Goal: Find specific page/section: Find specific page/section

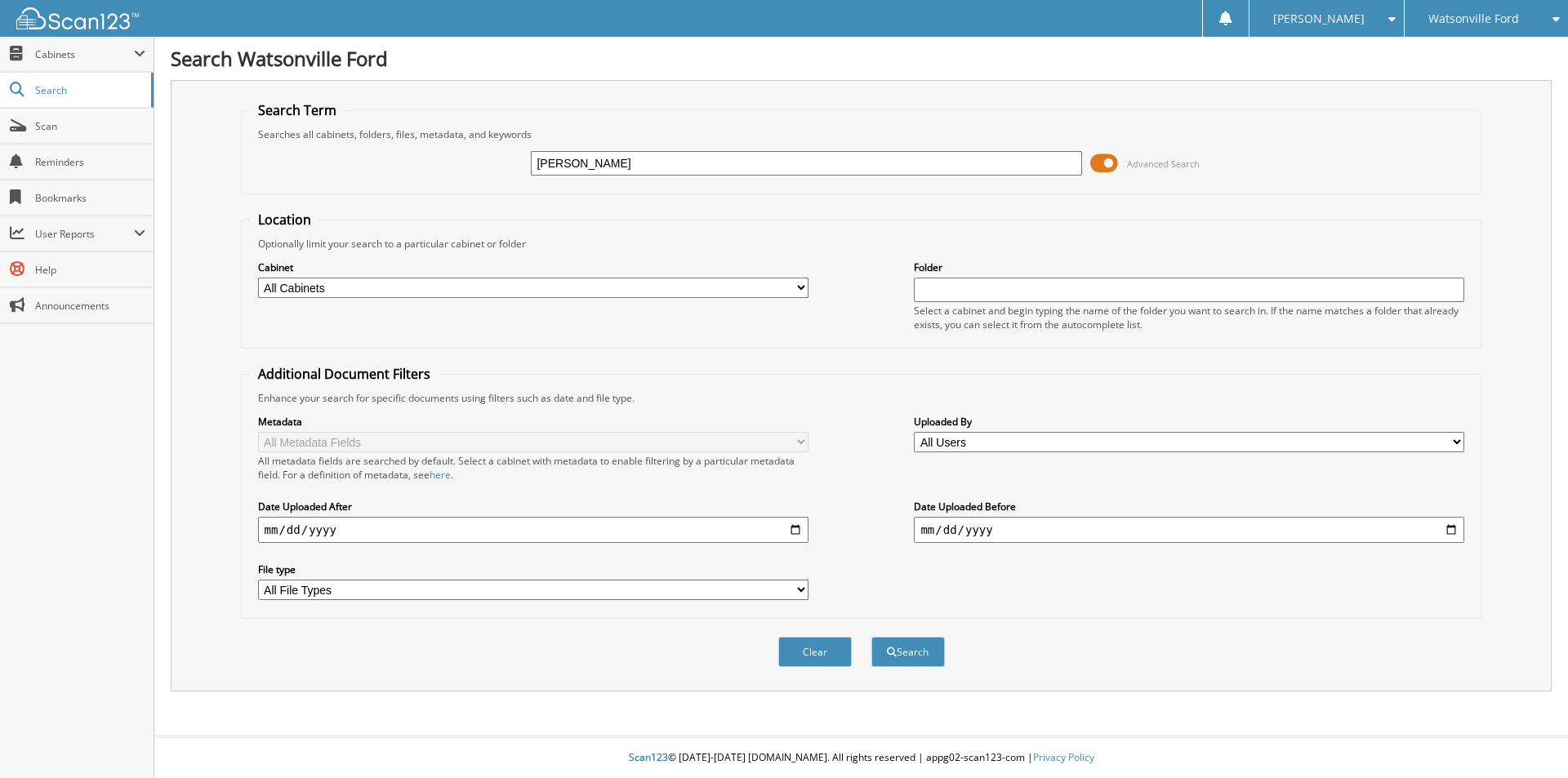
type input "[PERSON_NAME]"
click at [871, 636] on button "Search" at bounding box center [908, 651] width 73 height 31
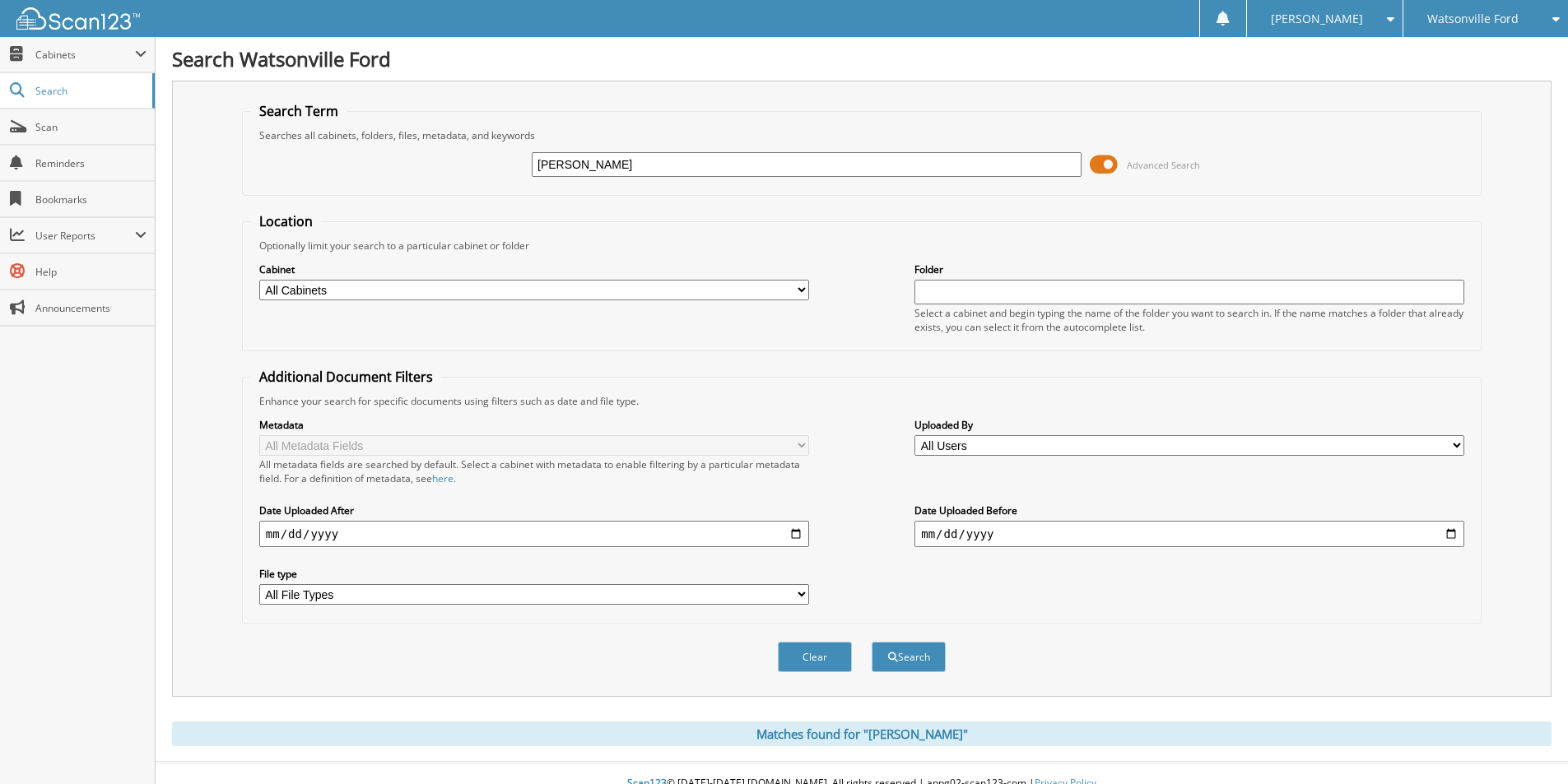
click at [1474, 21] on span "Watsonville Ford" at bounding box center [1473, 18] width 92 height 10
click at [1468, 45] on link "Chevrolet of [GEOGRAPHIC_DATA]" at bounding box center [1485, 59] width 165 height 44
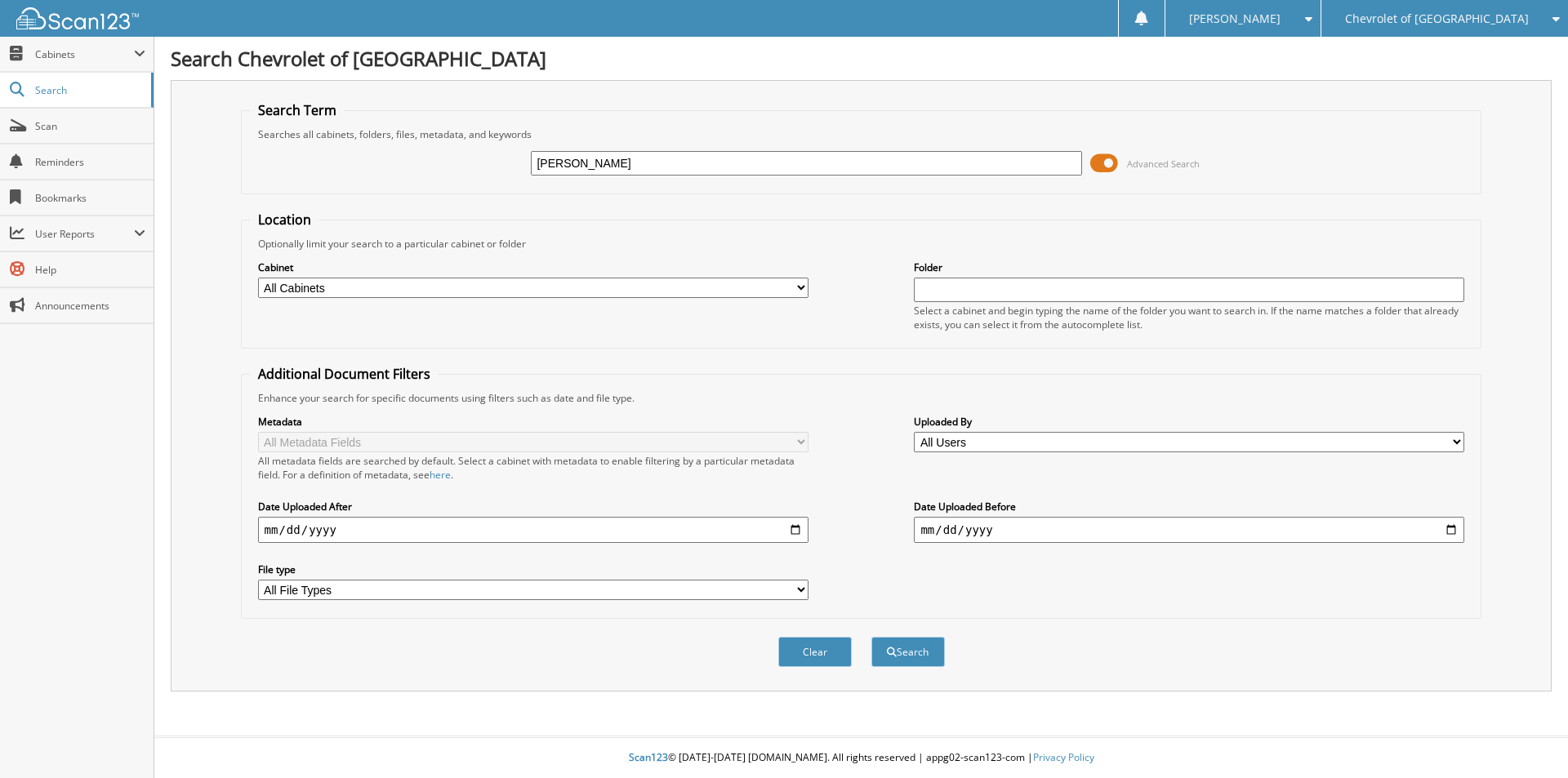
type input "[PERSON_NAME]"
click at [871, 636] on button "Search" at bounding box center [908, 651] width 73 height 31
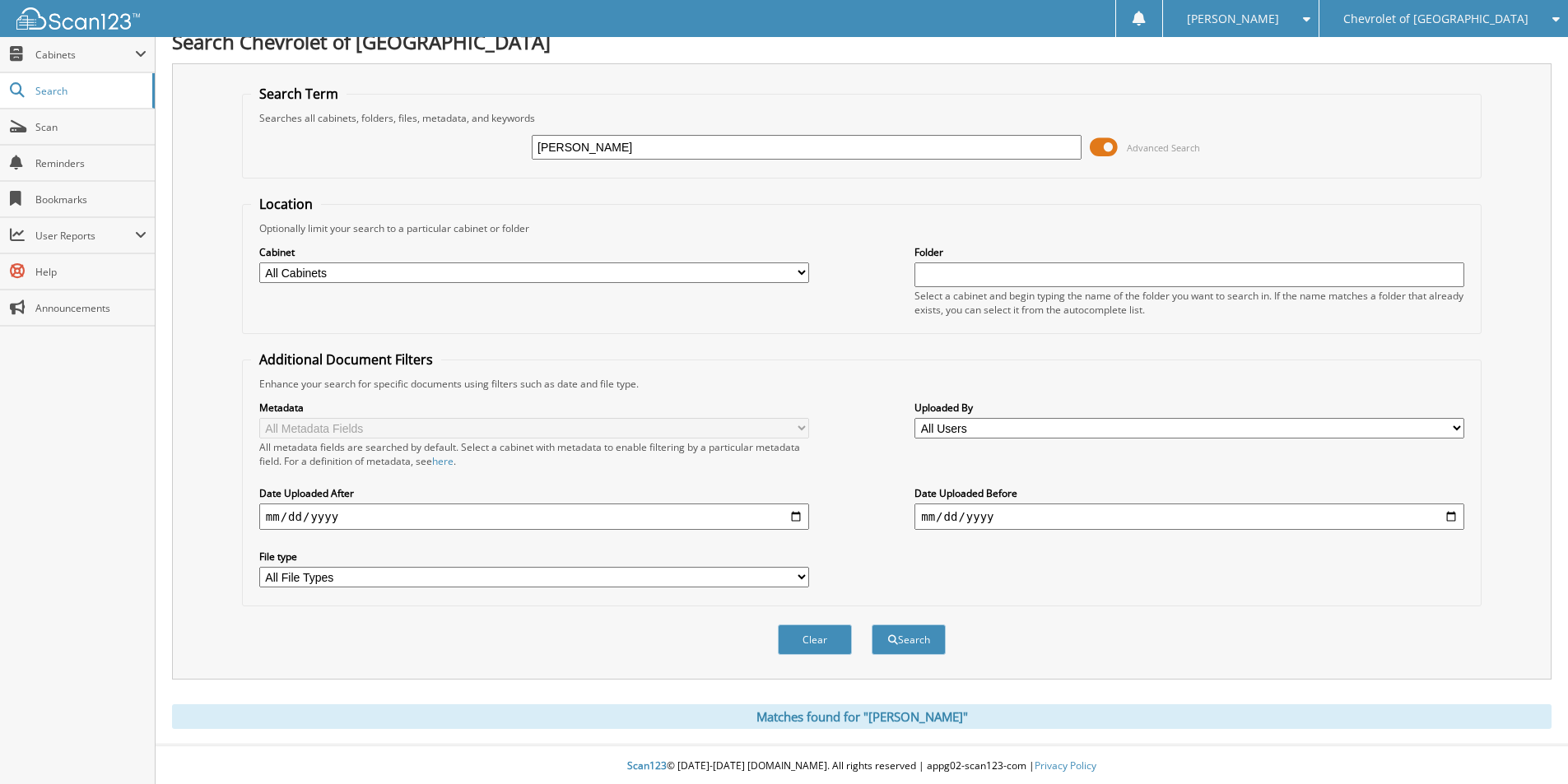
scroll to position [20, 0]
drag, startPoint x: 623, startPoint y: 152, endPoint x: 405, endPoint y: 143, distance: 218.2
click at [399, 150] on div "ASBURY Advanced Search" at bounding box center [862, 144] width 1222 height 44
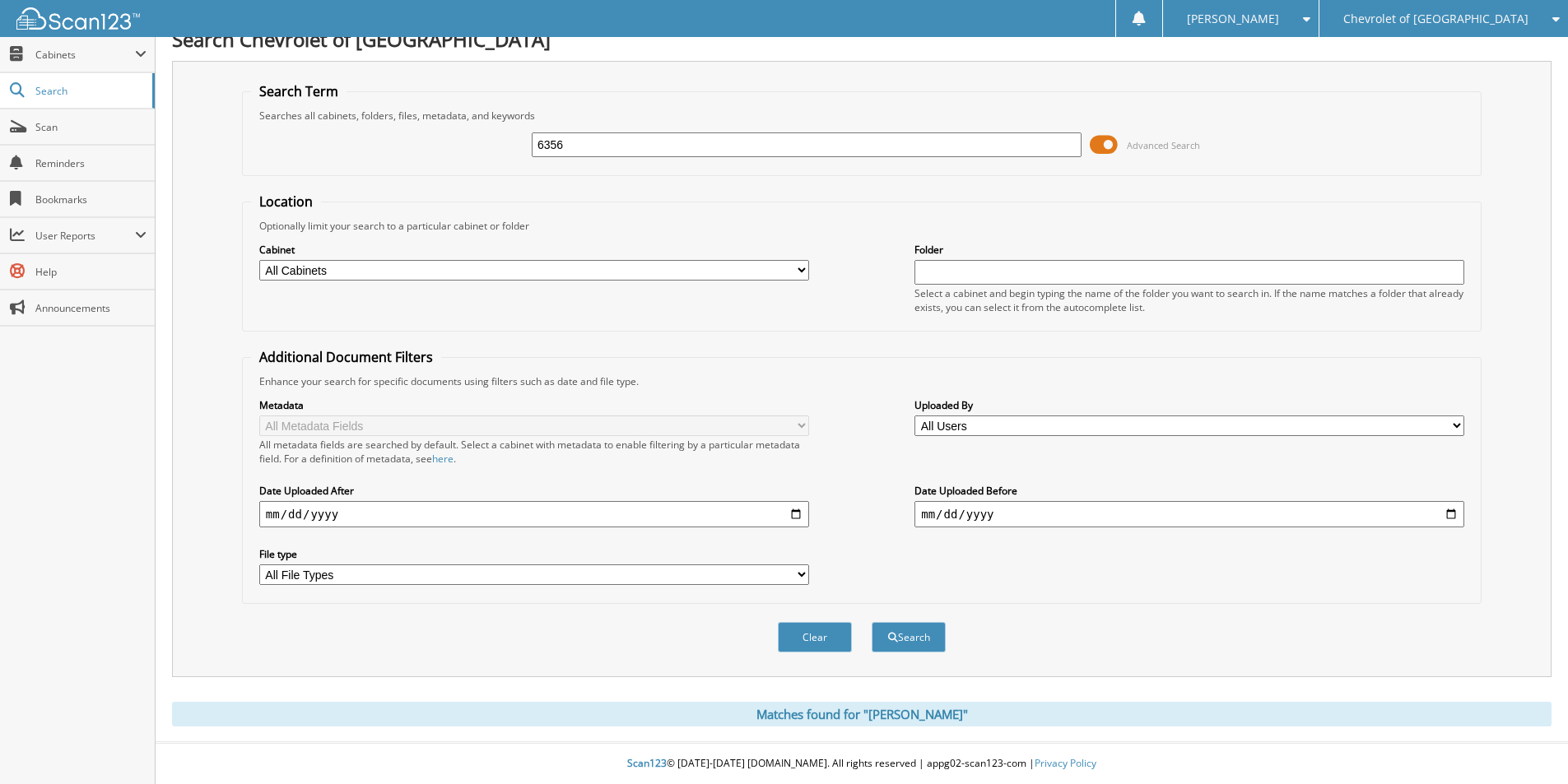
type input "6356"
click at [872, 622] on button "Search" at bounding box center [909, 637] width 74 height 31
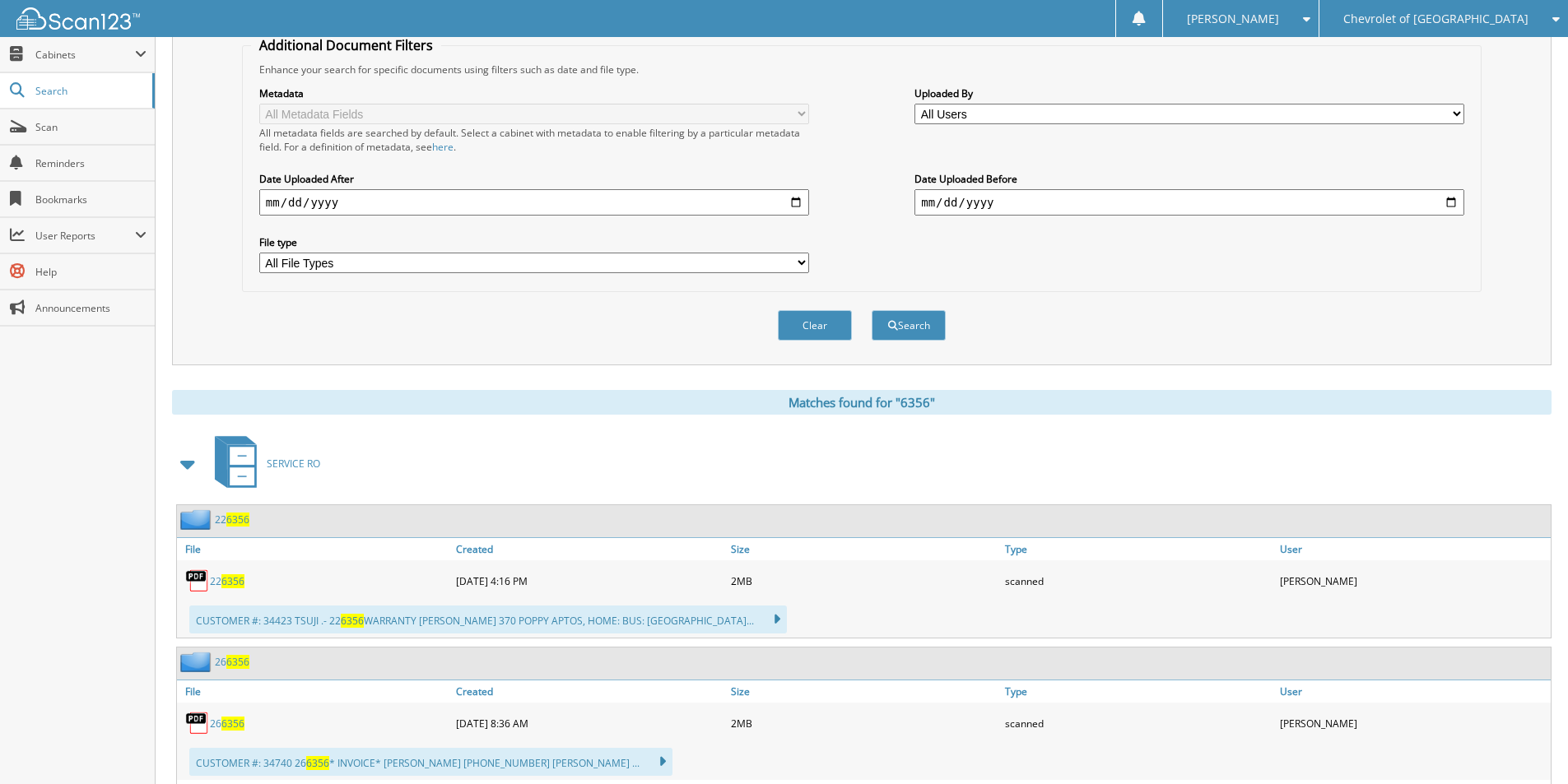
scroll to position [411, 0]
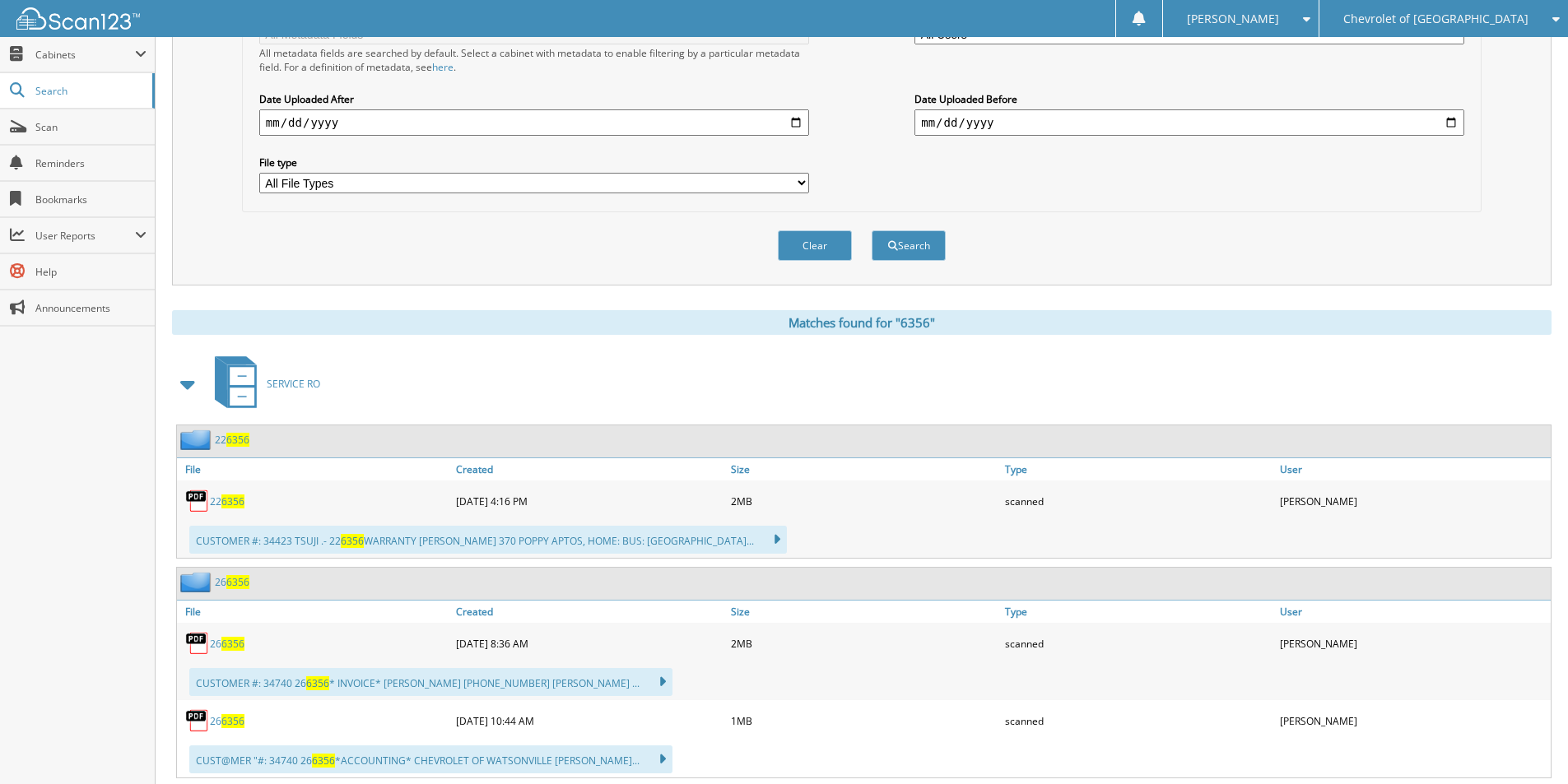
click at [227, 500] on span "6356" at bounding box center [233, 501] width 23 height 14
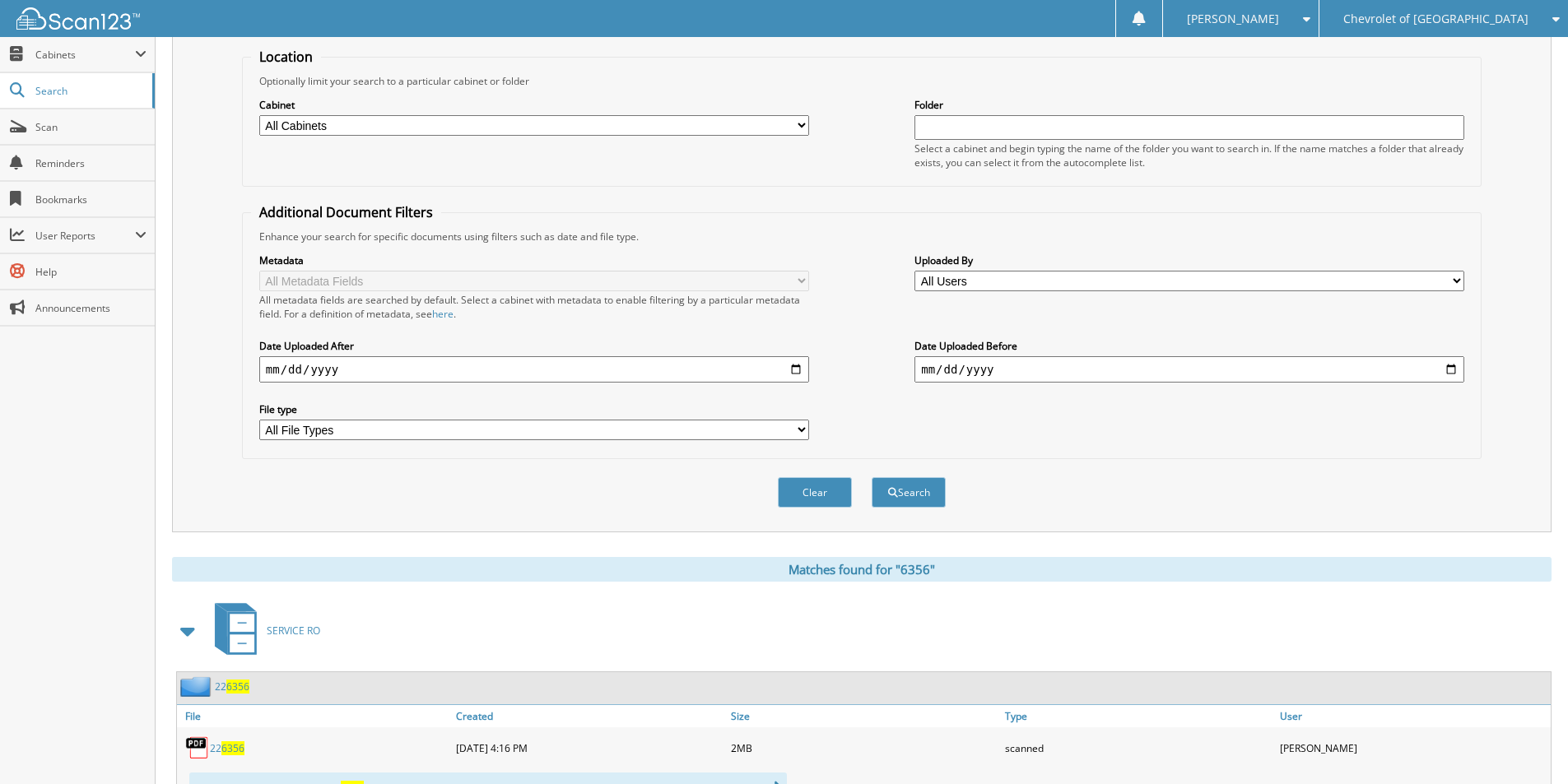
scroll to position [0, 0]
